Goal: Task Accomplishment & Management: Manage account settings

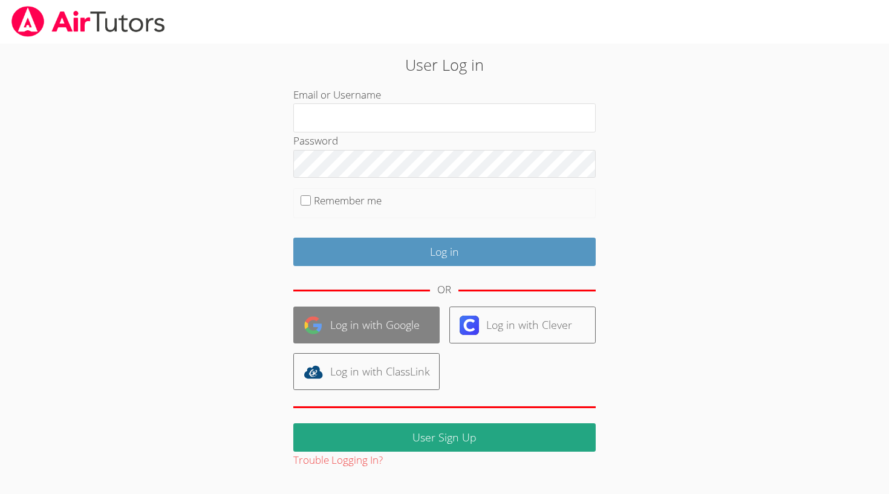
click at [385, 322] on link "Log in with Google" at bounding box center [366, 325] width 146 height 37
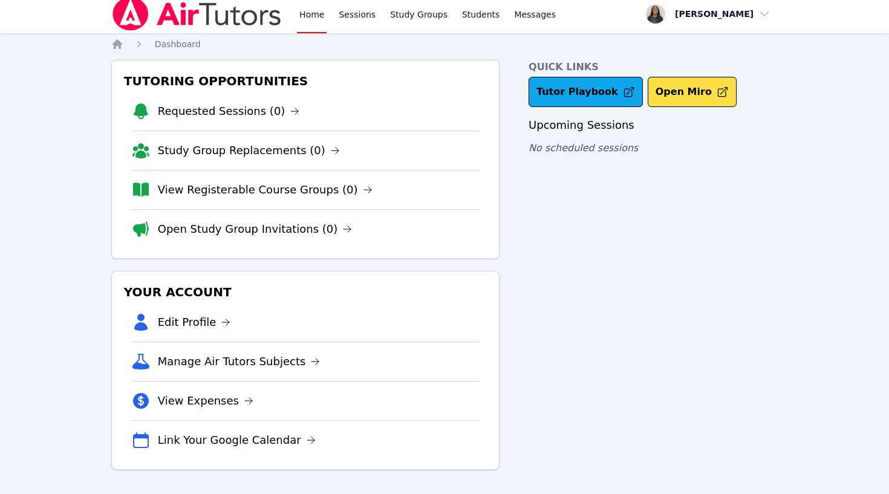
scroll to position [5, 0]
click at [181, 405] on link "View Expenses" at bounding box center [206, 400] width 96 height 17
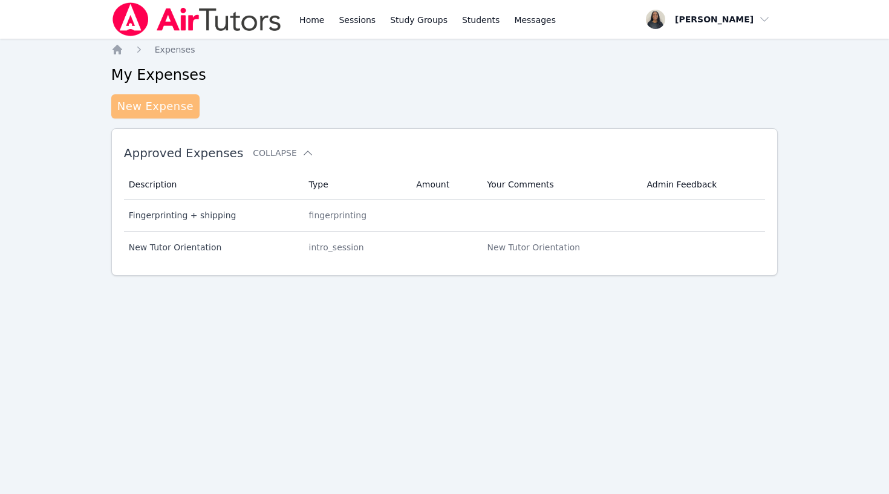
click at [172, 111] on link "New Expense" at bounding box center [155, 106] width 88 height 24
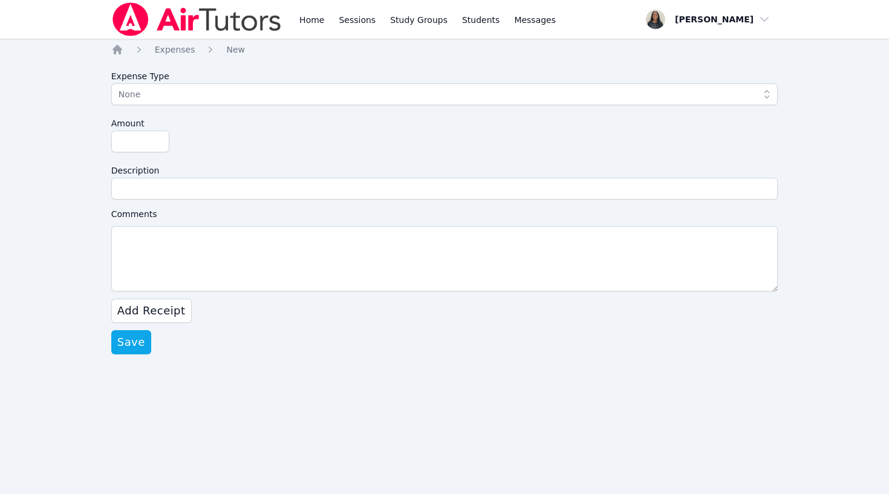
click at [159, 102] on button "None" at bounding box center [444, 94] width 667 height 22
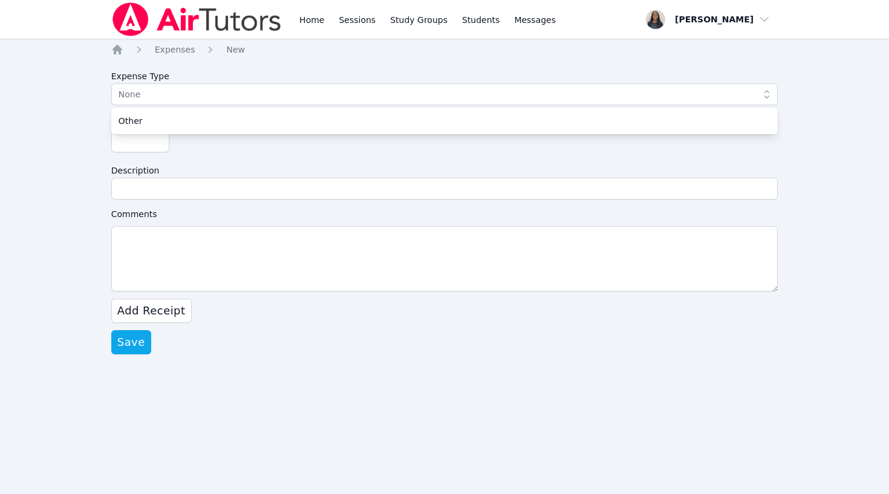
click at [108, 167] on div "Home Sessions Study Groups Students Messages Open user menu Christina Daniels O…" at bounding box center [444, 247] width 889 height 494
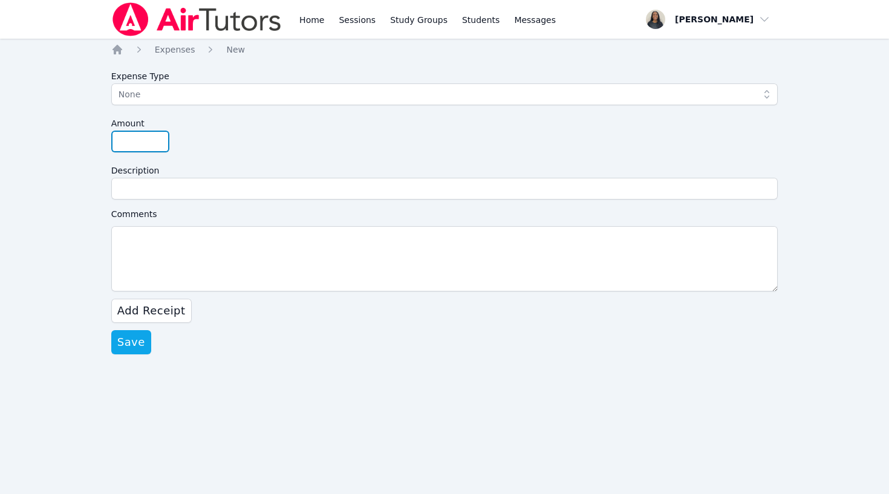
click at [136, 142] on input "Amount" at bounding box center [140, 142] width 58 height 22
click at [168, 307] on span "Add Receipt" at bounding box center [151, 310] width 68 height 17
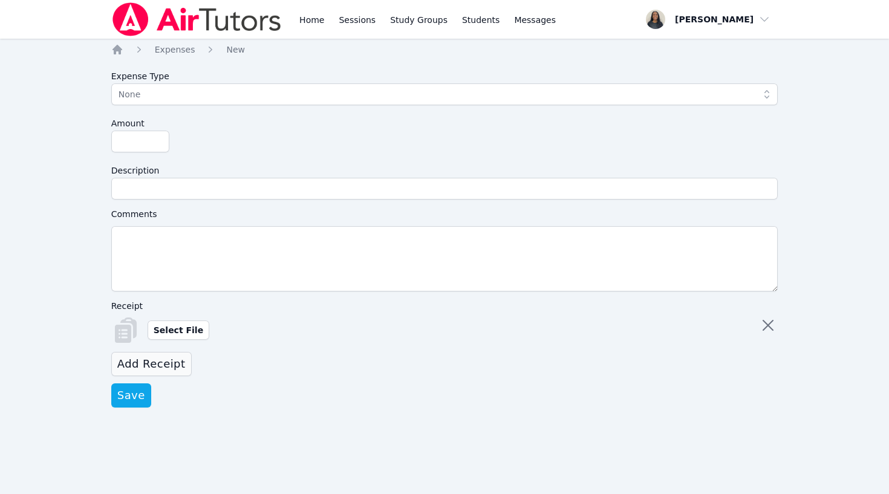
click at [163, 357] on span "Add Receipt" at bounding box center [151, 364] width 68 height 17
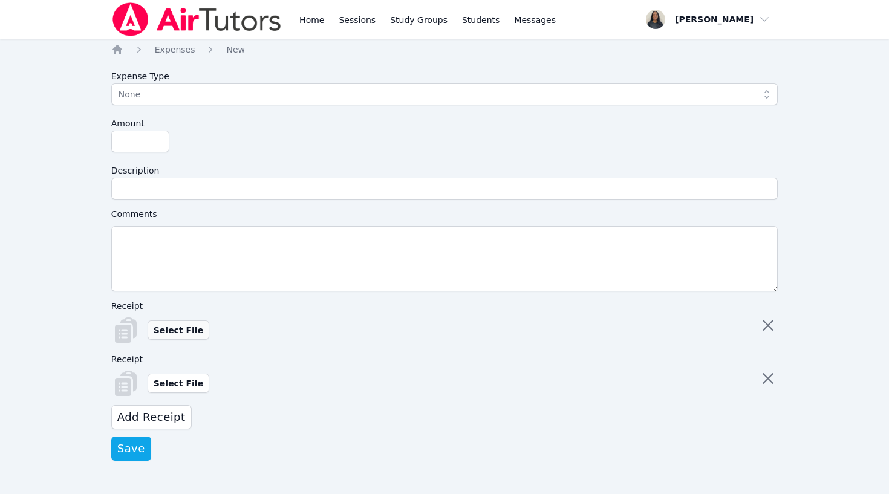
click at [174, 322] on label "Select File" at bounding box center [179, 329] width 62 height 19
click at [0, 0] on input "Select File" at bounding box center [0, 0] width 0 height 0
click at [172, 386] on label "Select File" at bounding box center [179, 383] width 62 height 19
click at [0, 0] on input "Select File" at bounding box center [0, 0] width 0 height 0
click at [153, 418] on span "Add Receipt" at bounding box center [151, 417] width 68 height 17
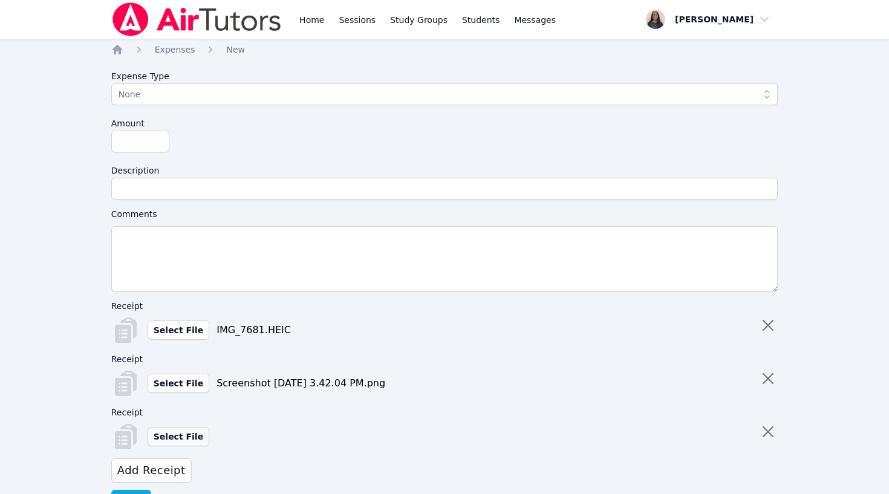
click at [171, 440] on label "Select File" at bounding box center [179, 436] width 62 height 19
click at [0, 0] on input "Select File" at bounding box center [0, 0] width 0 height 0
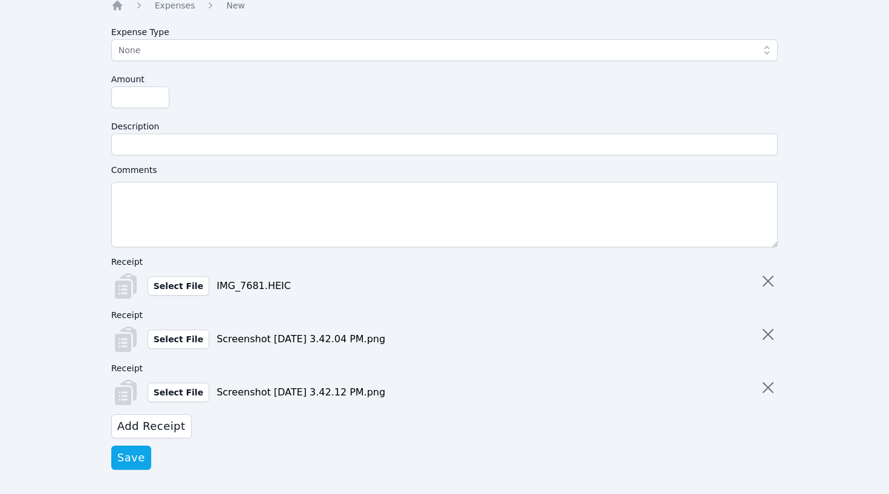
scroll to position [44, 0]
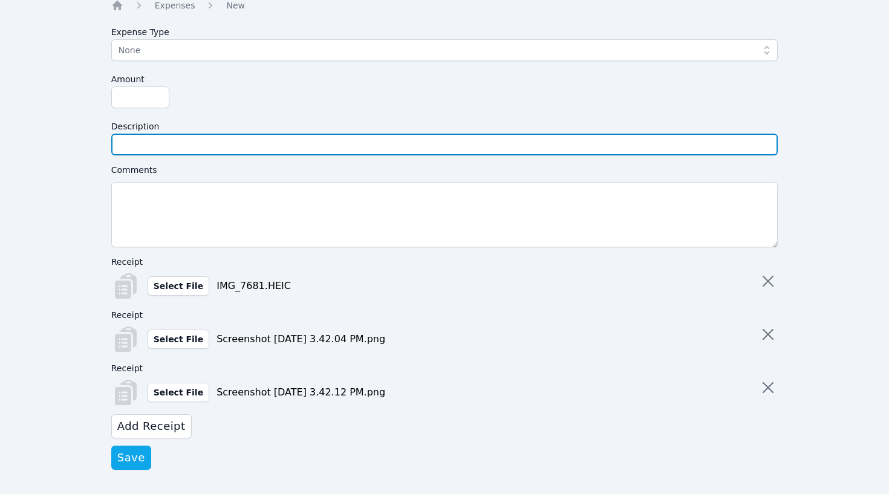
click at [314, 142] on input "Description" at bounding box center [444, 145] width 667 height 22
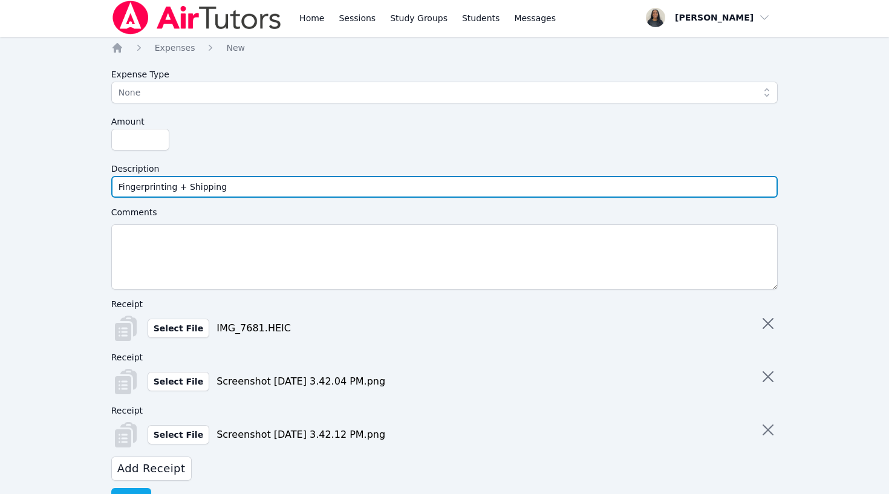
scroll to position [0, 0]
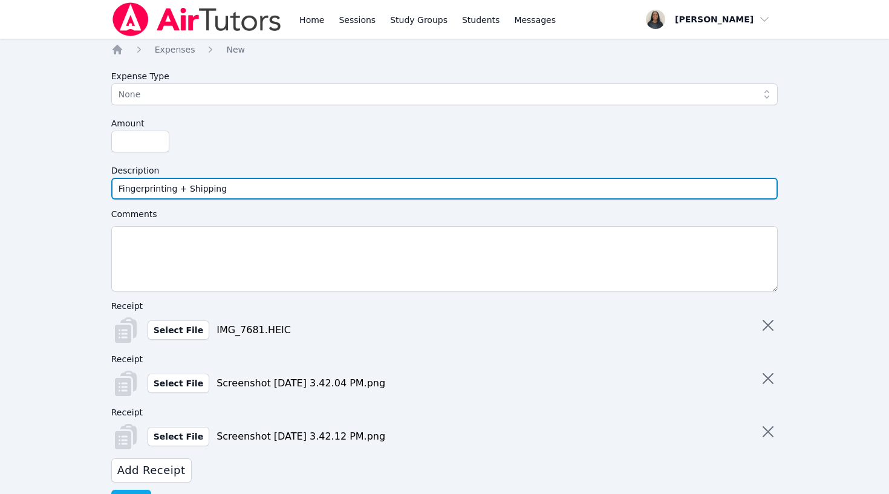
type input "Fingerprinting + Shipping"
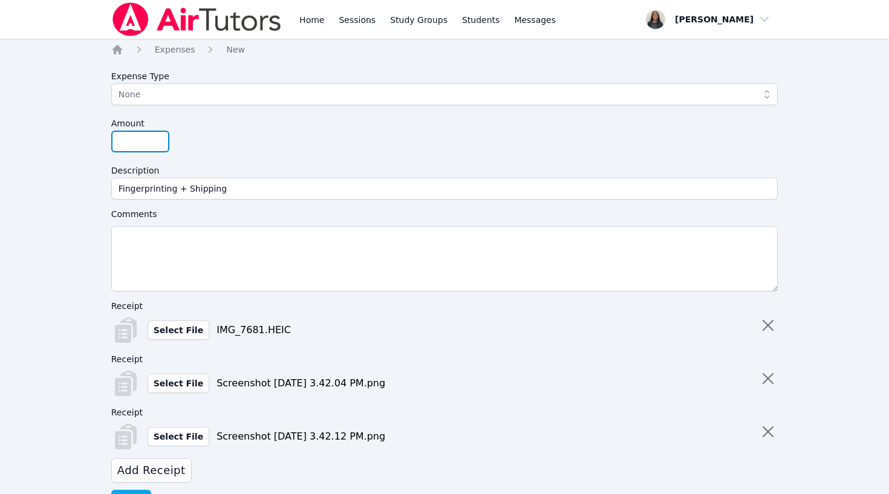
click at [128, 141] on input "Amount" at bounding box center [140, 142] width 58 height 22
type input "69"
type input "69.45"
click at [25, 187] on div "Home Sessions Study Groups Students Messages Open user menu Christina Daniels O…" at bounding box center [444, 269] width 889 height 538
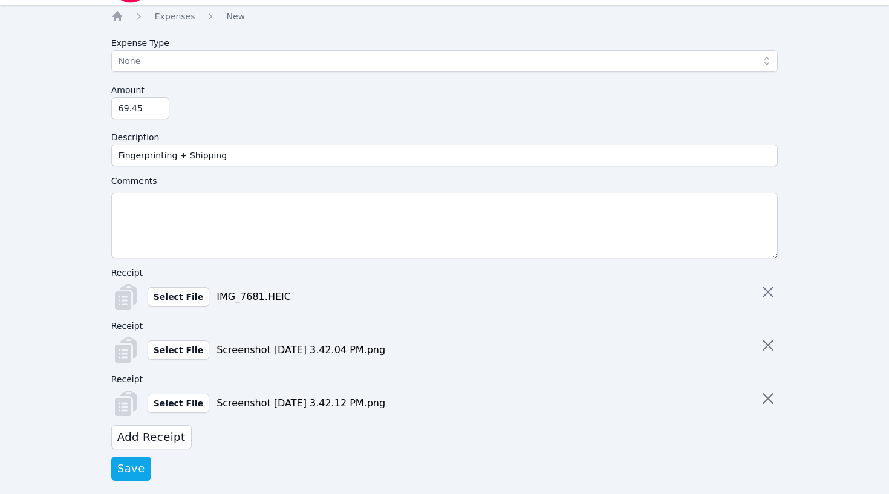
scroll to position [31, 0]
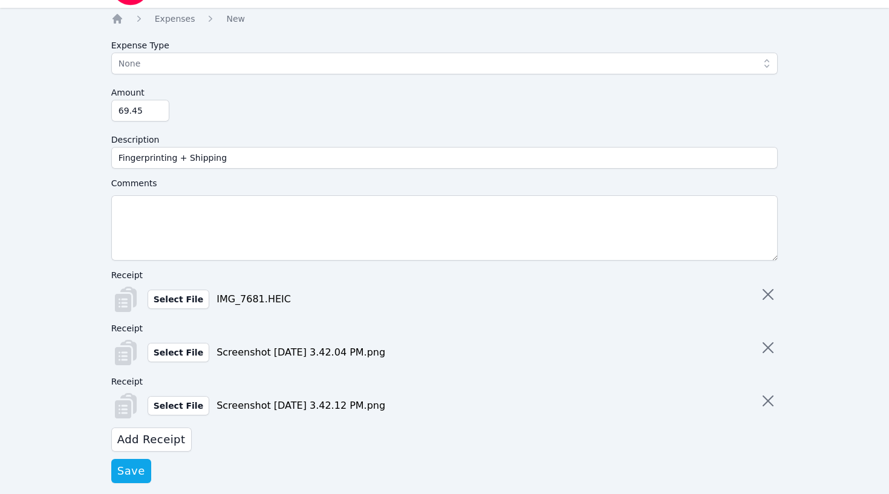
click at [357, 63] on span "None" at bounding box center [437, 63] width 636 height 15
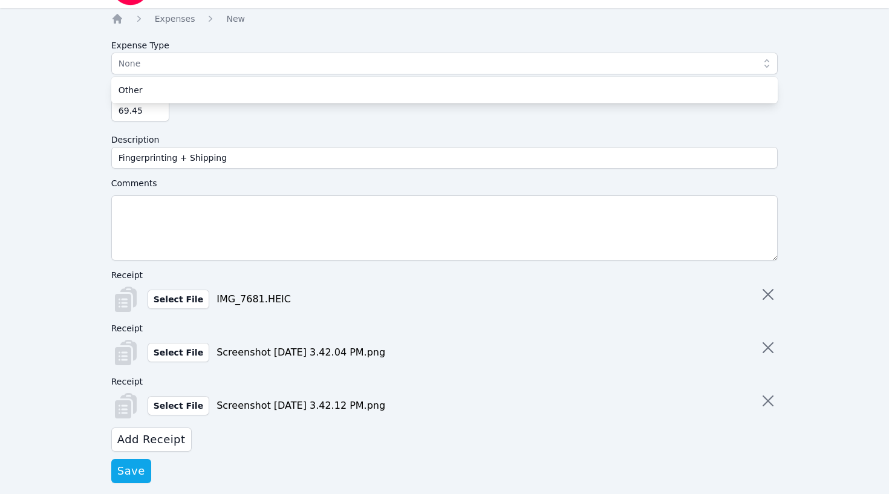
click at [327, 87] on div "Other" at bounding box center [445, 90] width 652 height 12
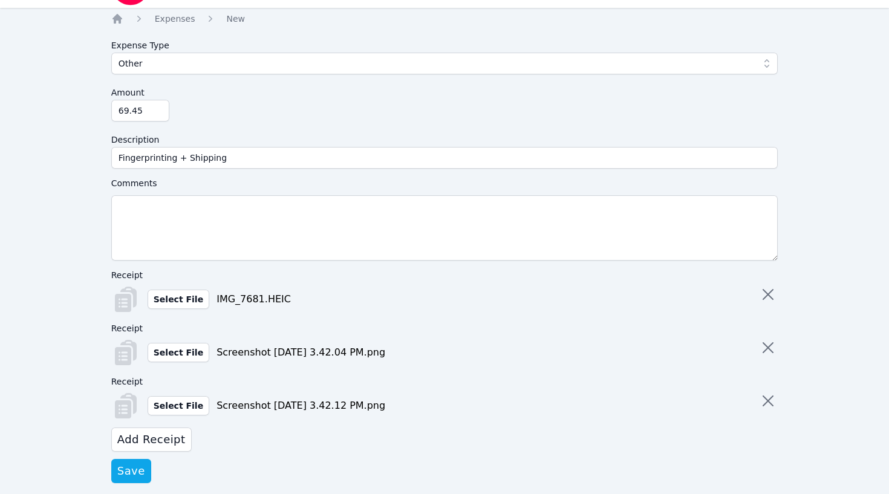
click at [102, 161] on div "Home Sessions Study Groups Students Messages Open user menu Christina Daniels O…" at bounding box center [444, 238] width 889 height 538
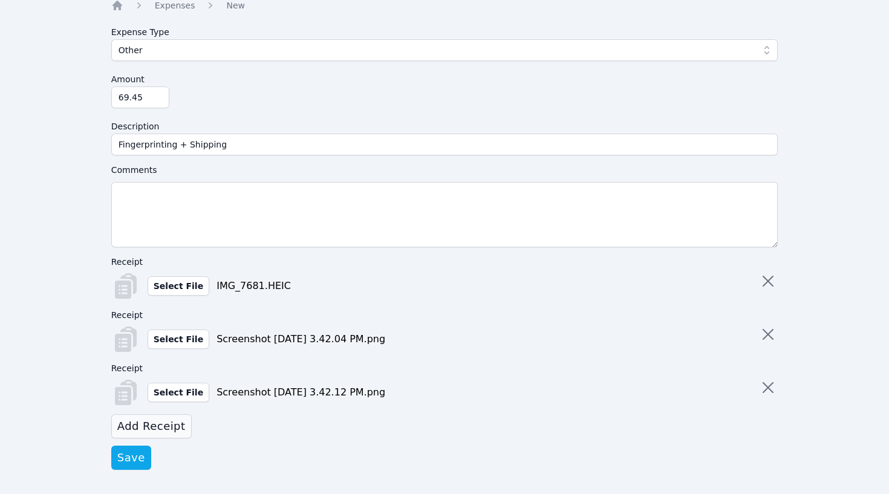
scroll to position [44, 0]
click at [132, 455] on span "Save" at bounding box center [131, 457] width 28 height 17
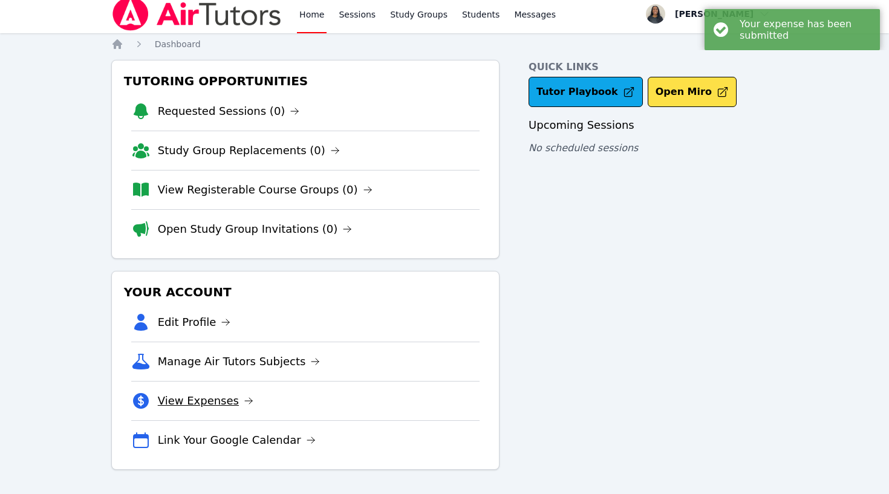
click at [213, 397] on link "View Expenses" at bounding box center [206, 400] width 96 height 17
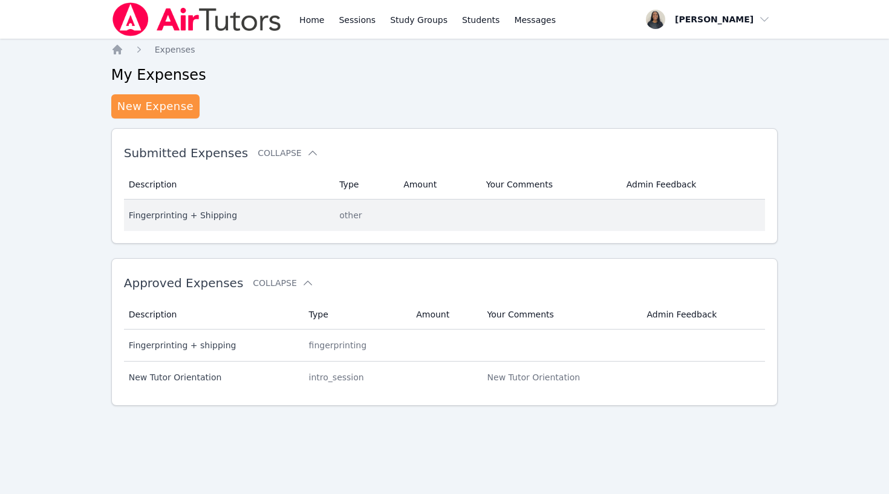
click at [217, 216] on div "Fingerprinting + Shipping" at bounding box center [227, 215] width 196 height 12
click at [354, 212] on div "other" at bounding box center [364, 215] width 50 height 12
click at [525, 207] on td "Your Comments" at bounding box center [549, 215] width 140 height 31
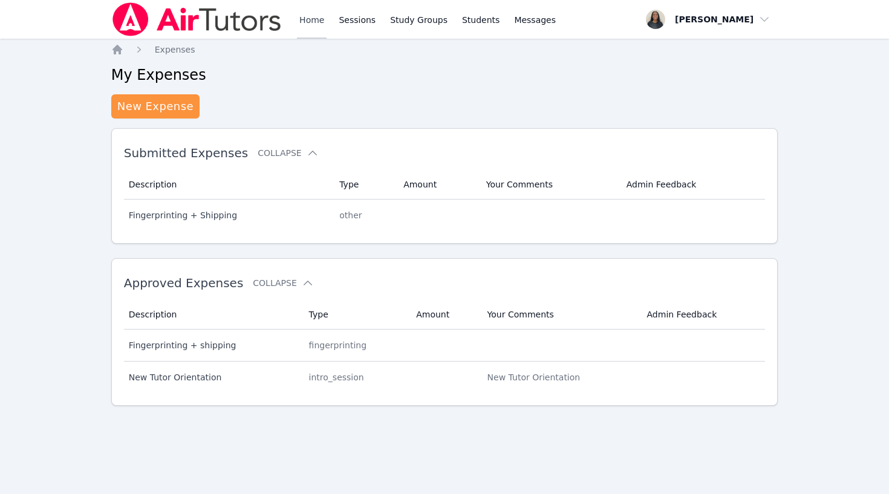
click at [324, 22] on link "Home" at bounding box center [312, 19] width 30 height 39
